Goal: Information Seeking & Learning: Learn about a topic

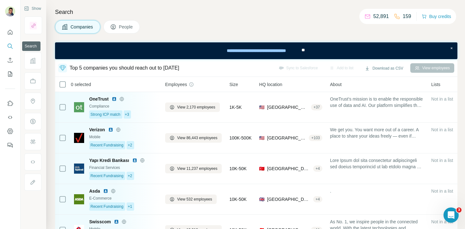
click at [11, 46] on icon "Search" at bounding box center [10, 46] width 4 height 4
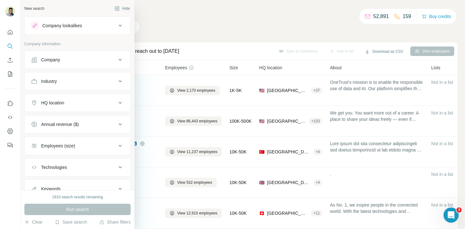
click at [120, 60] on icon at bounding box center [120, 60] width 8 height 8
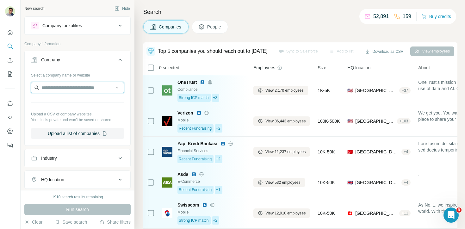
click at [66, 87] on input "text" at bounding box center [77, 87] width 93 height 11
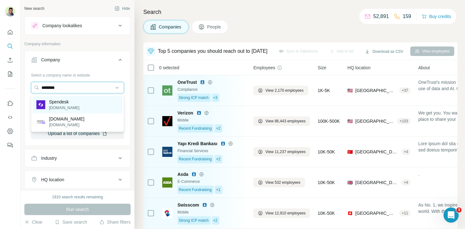
type input "********"
click at [68, 102] on p "Spendesk" at bounding box center [64, 102] width 30 height 6
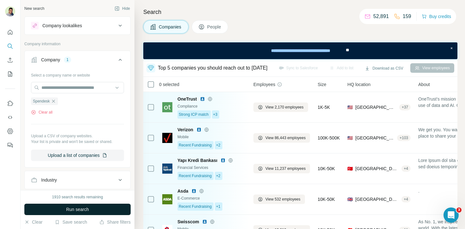
click at [77, 209] on span "Run search" at bounding box center [77, 209] width 23 height 6
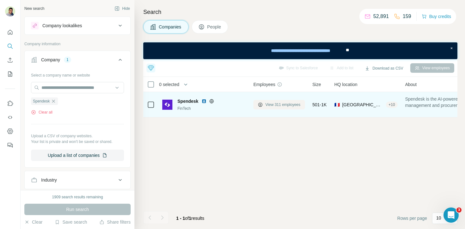
click at [271, 103] on span "View 311 employees" at bounding box center [282, 105] width 35 height 6
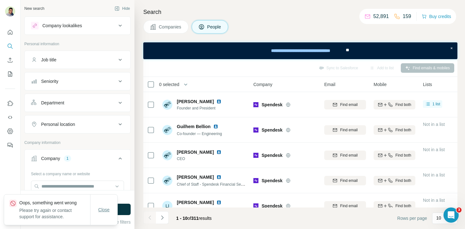
click at [104, 213] on button "Close" at bounding box center [104, 209] width 20 height 11
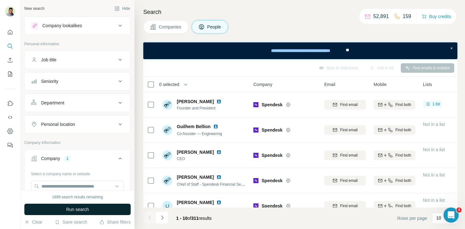
click at [114, 208] on button "Run search" at bounding box center [77, 209] width 106 height 11
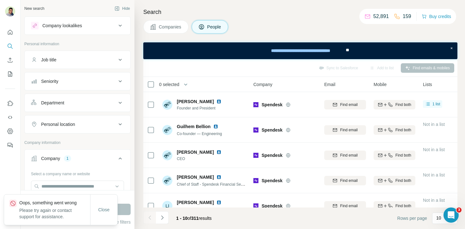
click at [184, 17] on div "Search Companies People Sync to Salesforce Add to list Find emails & mobiles 0 …" at bounding box center [299, 114] width 331 height 229
click at [183, 22] on button "Companies" at bounding box center [165, 26] width 45 height 13
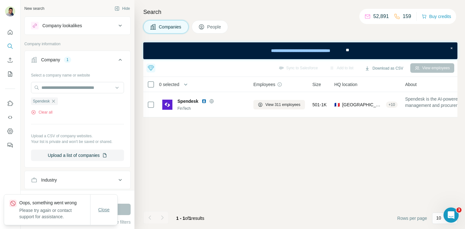
click at [106, 211] on span "Close" at bounding box center [103, 210] width 11 height 6
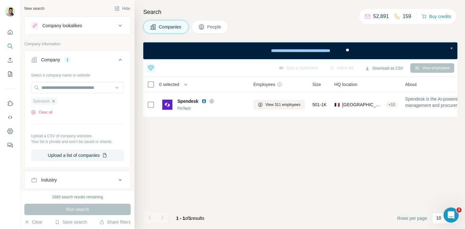
click at [53, 99] on icon "button" at bounding box center [53, 101] width 5 height 5
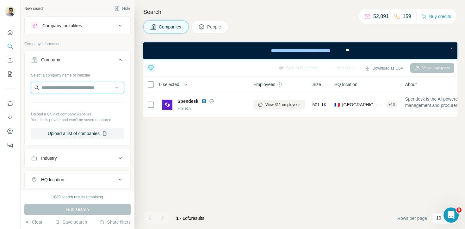
click at [56, 85] on input "text" at bounding box center [77, 87] width 93 height 11
type input "*"
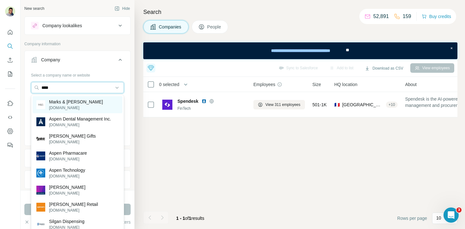
type input "****"
click at [65, 105] on p "Marks & [PERSON_NAME]" at bounding box center [76, 102] width 54 height 6
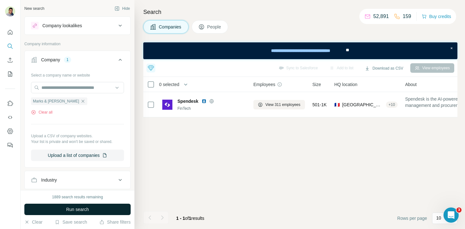
click at [83, 214] on button "Run search" at bounding box center [77, 209] width 106 height 11
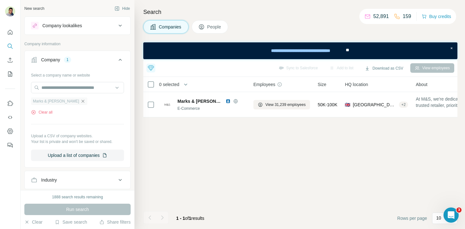
click at [80, 102] on icon "button" at bounding box center [82, 101] width 5 height 5
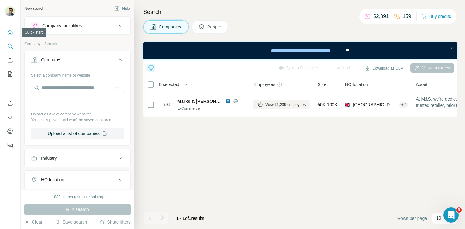
click at [10, 34] on icon "Quick start" at bounding box center [10, 32] width 6 height 6
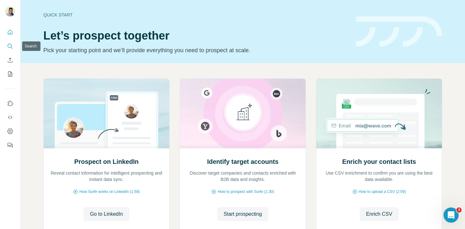
click at [10, 46] on icon "Search" at bounding box center [10, 46] width 6 height 6
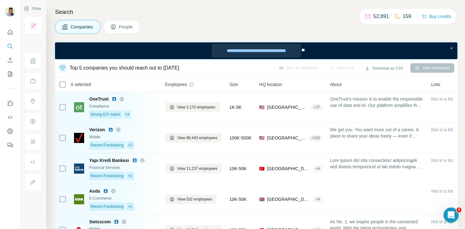
click at [230, 49] on div "**********" at bounding box center [256, 51] width 89 height 14
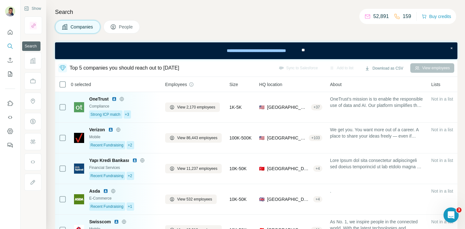
click at [10, 46] on icon "Search" at bounding box center [10, 46] width 6 height 6
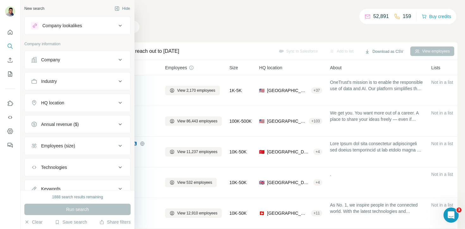
click at [119, 58] on icon at bounding box center [120, 60] width 8 height 8
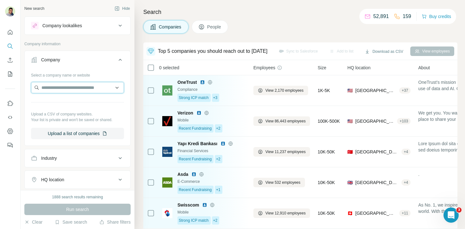
click at [94, 86] on input "text" at bounding box center [77, 87] width 93 height 11
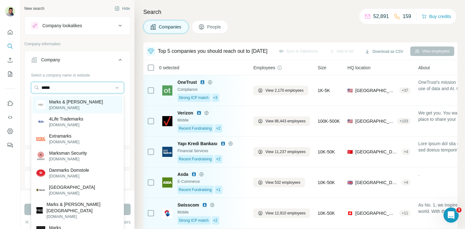
type input "*****"
click at [93, 101] on div "Marks & [PERSON_NAME] [DOMAIN_NAME]" at bounding box center [78, 104] width 90 height 17
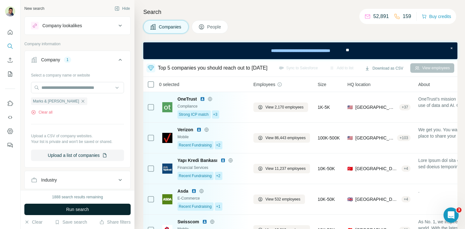
click at [83, 210] on span "Run search" at bounding box center [77, 209] width 23 height 6
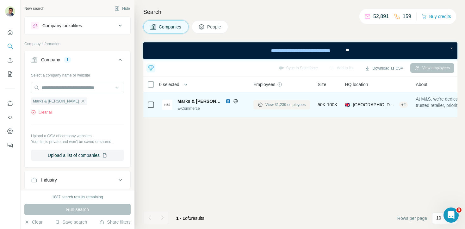
click at [277, 102] on span "View 31,239 employees" at bounding box center [285, 105] width 40 height 6
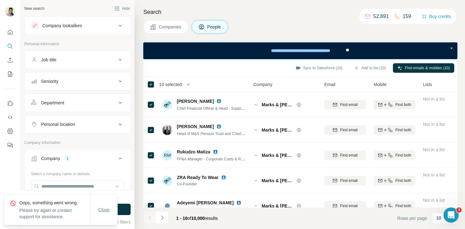
click at [107, 208] on span "Close" at bounding box center [103, 210] width 11 height 6
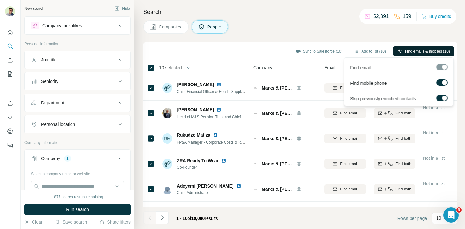
click at [439, 53] on span "Find emails & mobiles (10)" at bounding box center [427, 51] width 45 height 6
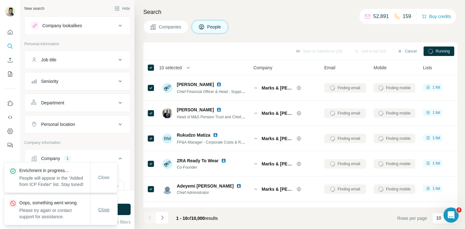
click at [109, 211] on span "Close" at bounding box center [103, 210] width 11 height 6
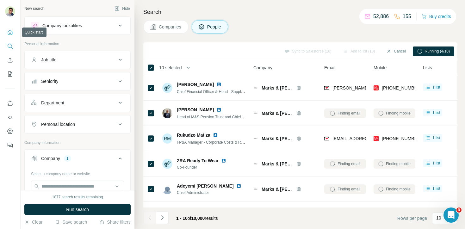
click at [9, 34] on icon "Quick start" at bounding box center [10, 32] width 5 height 5
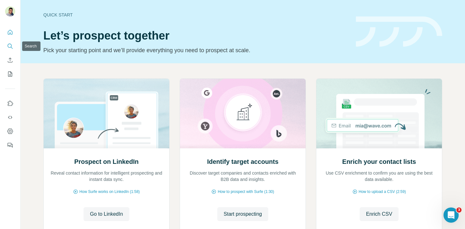
click at [9, 44] on icon "Search" at bounding box center [10, 46] width 6 height 6
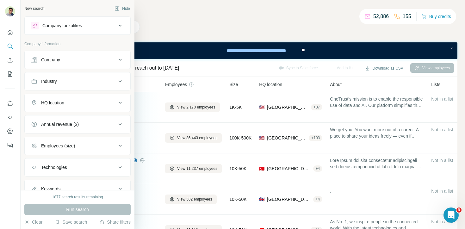
click at [101, 58] on div "Company" at bounding box center [73, 60] width 85 height 6
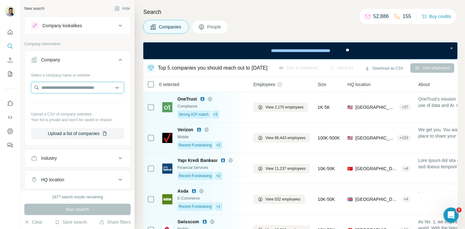
click at [85, 84] on input "text" at bounding box center [77, 87] width 93 height 11
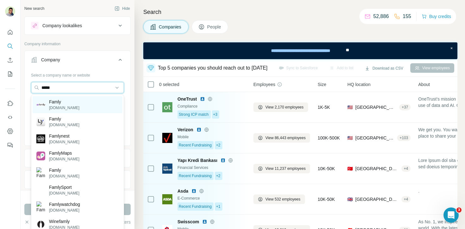
type input "*****"
click at [87, 106] on div "Famly [DOMAIN_NAME]" at bounding box center [78, 104] width 90 height 17
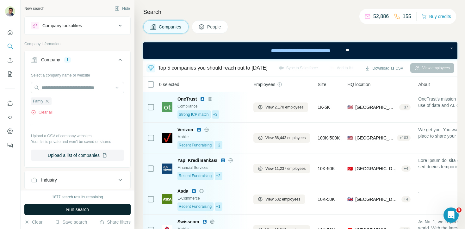
click at [90, 209] on button "Run search" at bounding box center [77, 209] width 106 height 11
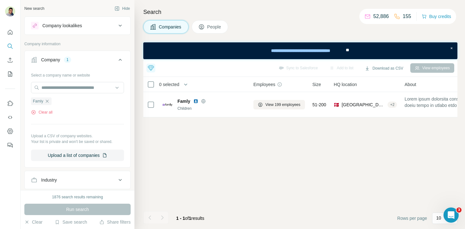
click at [221, 27] on span "People" at bounding box center [214, 27] width 15 height 6
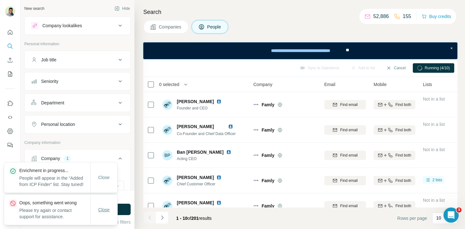
click at [103, 211] on span "Close" at bounding box center [103, 210] width 11 height 6
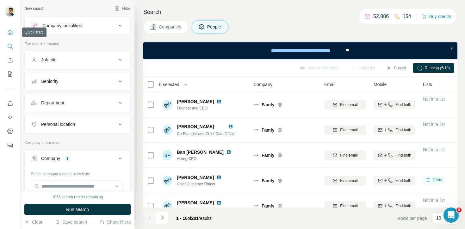
click at [13, 35] on button "Quick start" at bounding box center [10, 32] width 10 height 11
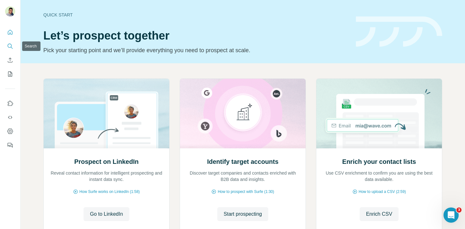
click at [10, 47] on icon "Search" at bounding box center [10, 46] width 4 height 4
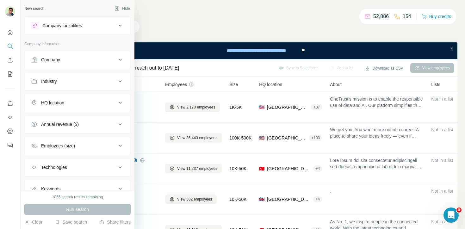
click at [117, 57] on icon at bounding box center [120, 60] width 8 height 8
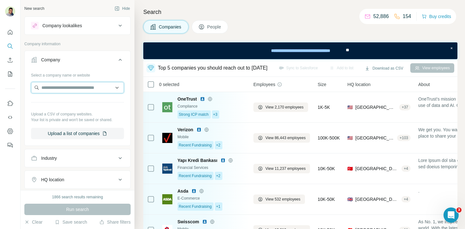
click at [103, 87] on input "text" at bounding box center [77, 87] width 93 height 11
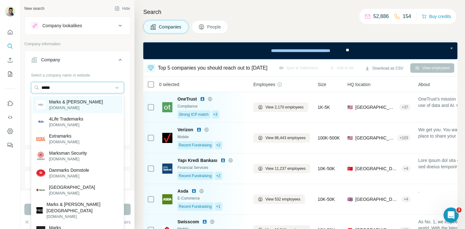
type input "*****"
click at [90, 105] on div "Marks & [PERSON_NAME] [DOMAIN_NAME]" at bounding box center [78, 104] width 90 height 17
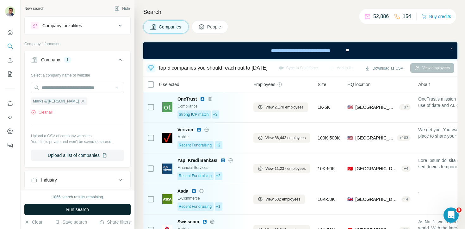
click at [81, 210] on span "Run search" at bounding box center [77, 209] width 23 height 6
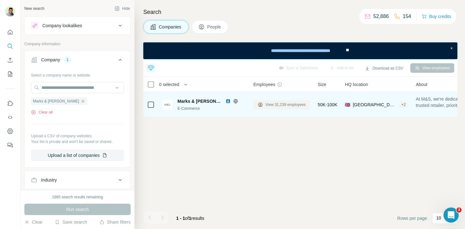
click at [283, 105] on span "View 31,239 employees" at bounding box center [285, 105] width 40 height 6
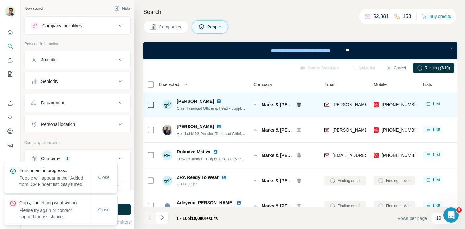
click at [103, 209] on span "Close" at bounding box center [103, 210] width 11 height 6
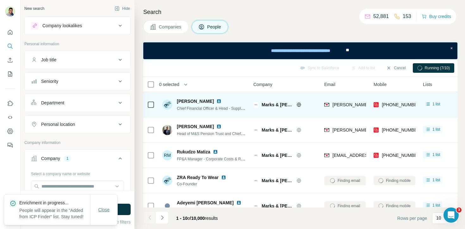
click at [106, 207] on span "Close" at bounding box center [103, 210] width 11 height 6
